Goal: Find specific page/section: Find specific page/section

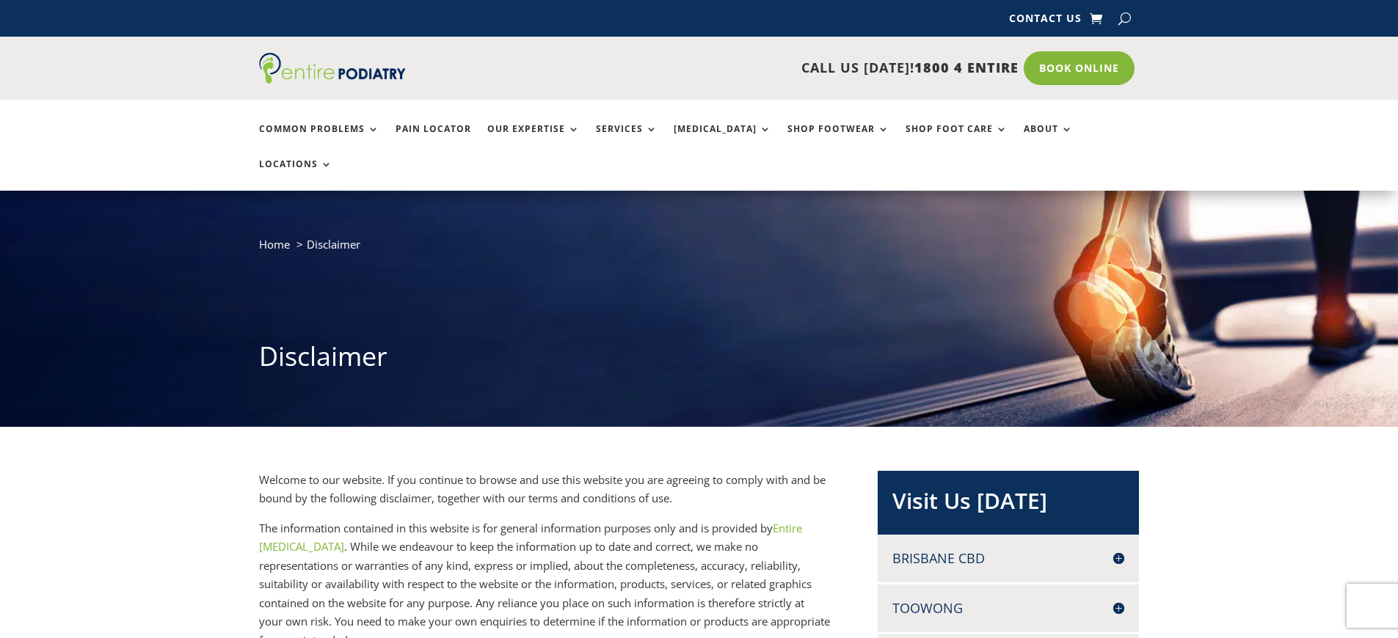
click at [333, 252] on span "Disclaimer" at bounding box center [334, 244] width 54 height 15
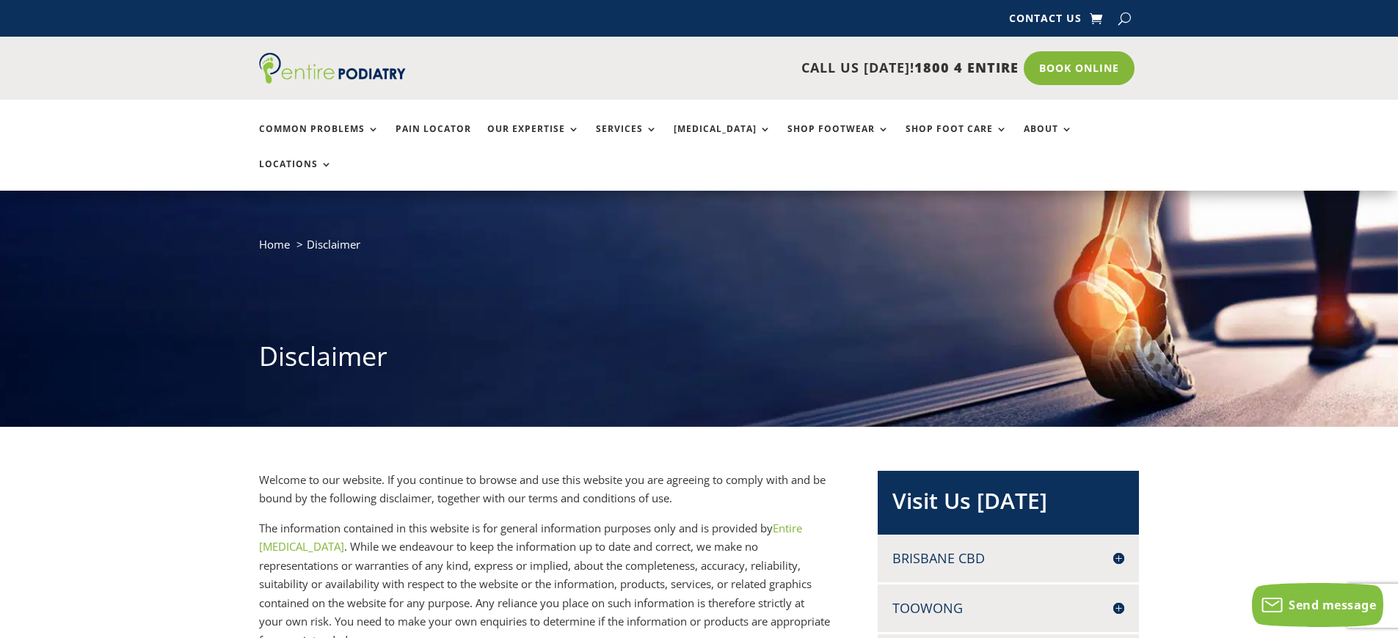
click at [333, 252] on span "Disclaimer" at bounding box center [334, 244] width 54 height 15
click at [698, 382] on h1 "Disclaimer" at bounding box center [699, 360] width 880 height 44
